Goal: Task Accomplishment & Management: Manage account settings

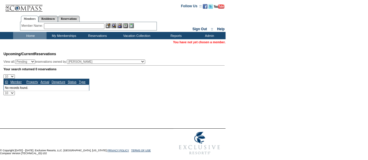
click at [74, 26] on input "text" at bounding box center [74, 26] width 60 height 6
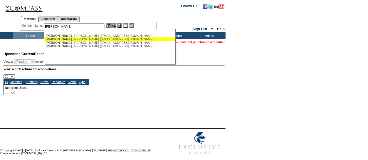
click at [74, 40] on div "[PERSON_NAME] ([EMAIL_ADDRESS][DOMAIN_NAME])" at bounding box center [110, 38] width 128 height 3
type input "[PERSON_NAME] ([EMAIL_ADDRESS][DOMAIN_NAME])"
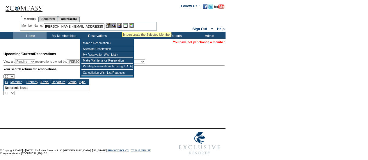
click at [121, 25] on img at bounding box center [119, 25] width 5 height 5
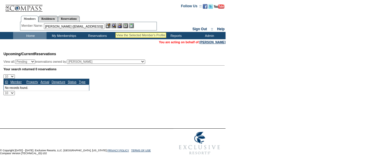
click at [115, 25] on img at bounding box center [113, 25] width 5 height 5
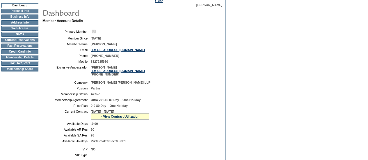
scroll to position [53, 0]
click at [23, 60] on td "Membership Details" at bounding box center [19, 57] width 37 height 5
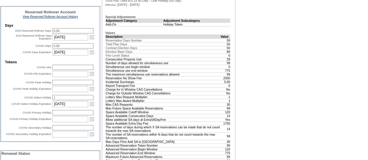
scroll to position [235, 0]
